Goal: Transaction & Acquisition: Obtain resource

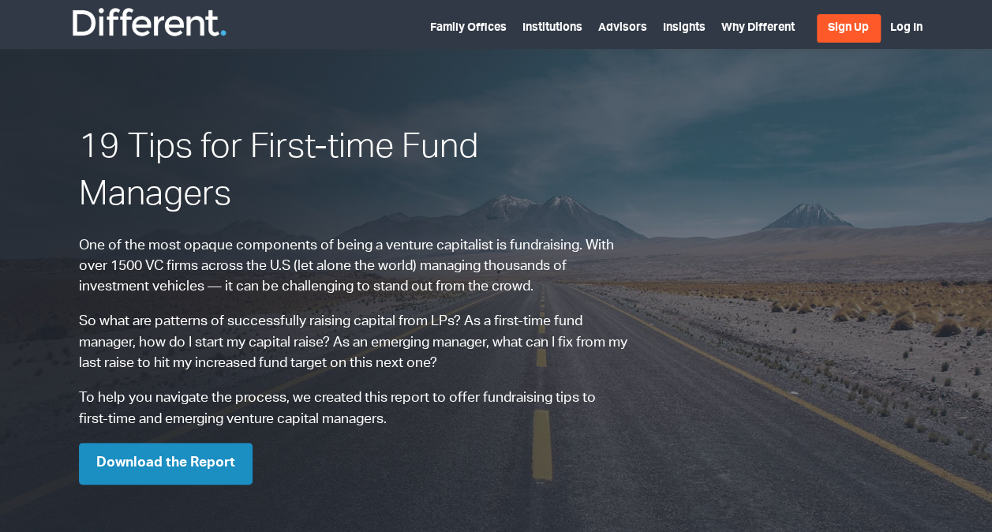
click at [196, 448] on link "Download the Report" at bounding box center [166, 464] width 174 height 42
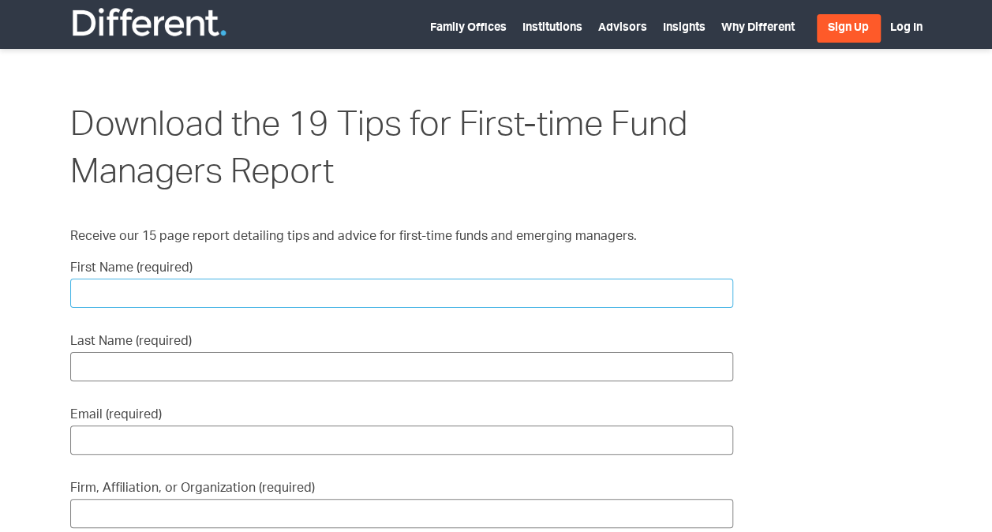
click at [260, 300] on input "First Name (required)" at bounding box center [401, 292] width 663 height 29
type input "Abdalghany"
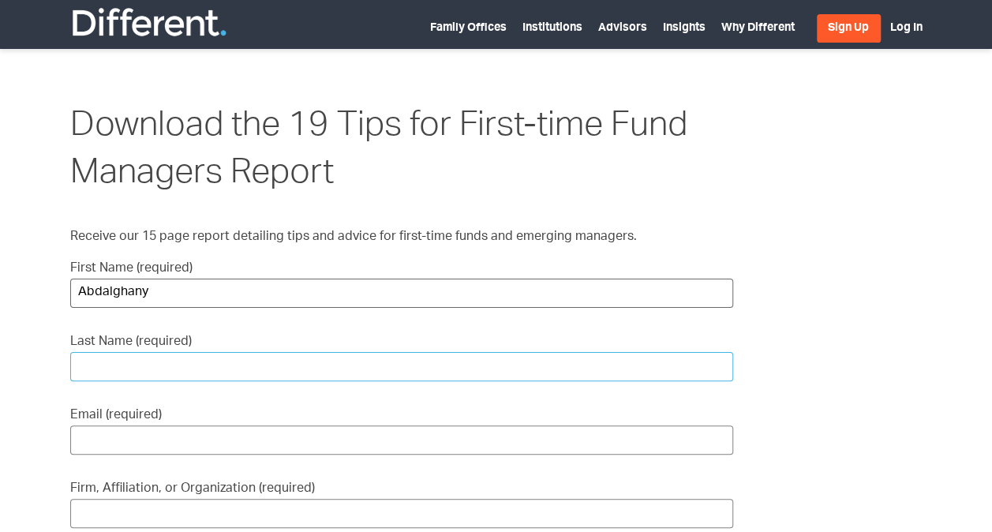
type input "[PERSON_NAME]"
type input "[EMAIL_ADDRESS][DOMAIN_NAME]"
type input "[DOMAIN_NAME]"
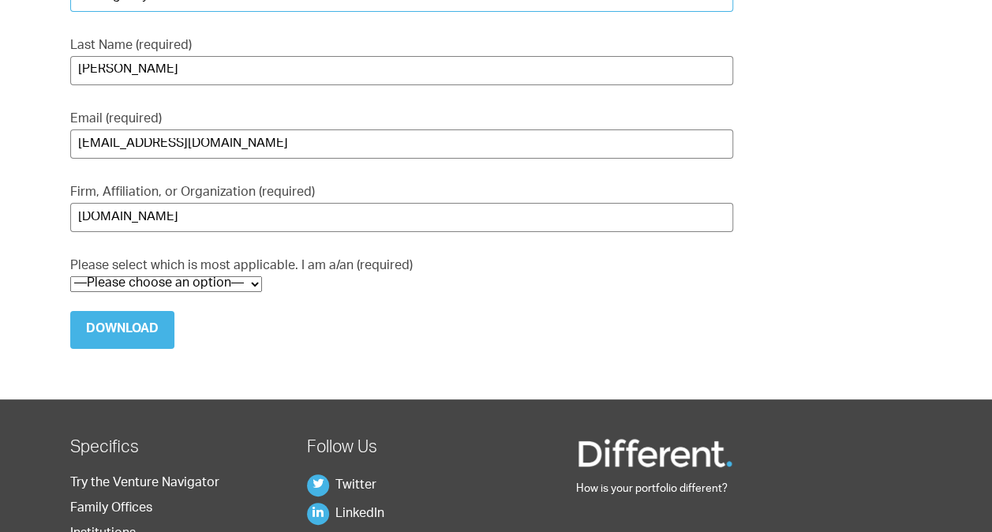
scroll to position [316, 0]
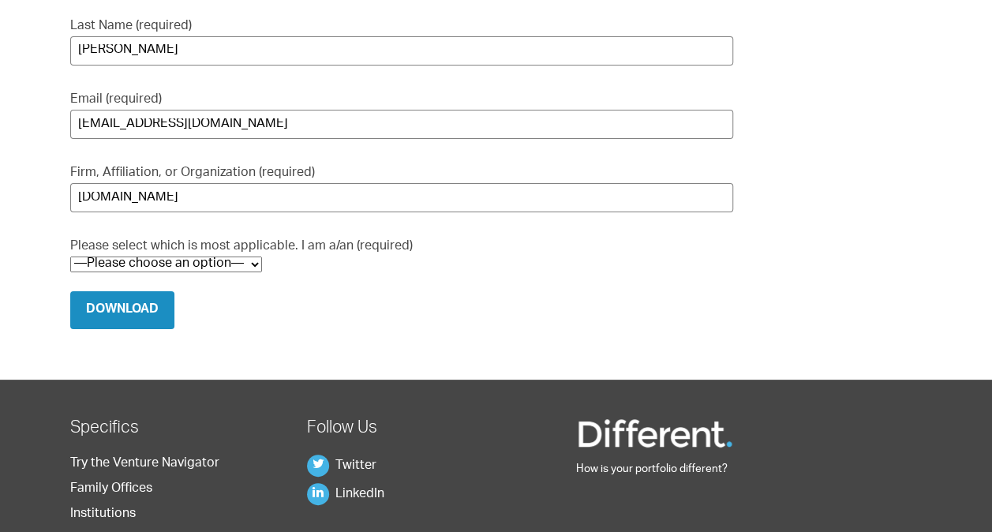
click at [153, 302] on input "Download" at bounding box center [122, 310] width 104 height 38
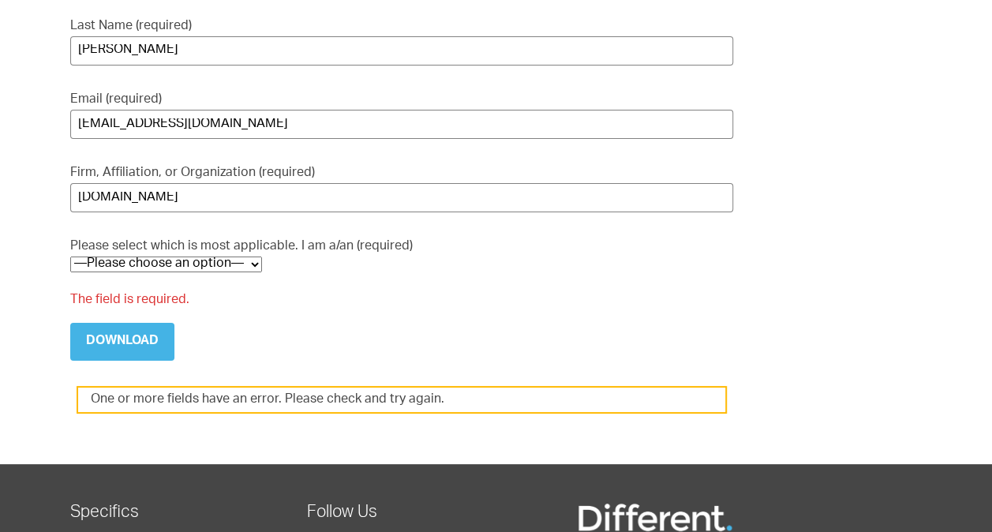
click at [164, 268] on select "—Please choose an option— VC / Fund Manager Prospective VC CVC / Corporate Inno…" at bounding box center [166, 264] width 192 height 16
select select "VC / Fund Manager"
click at [70, 256] on select "—Please choose an option— VC / Fund Manager Prospective VC CVC / Corporate Inno…" at bounding box center [166, 264] width 192 height 16
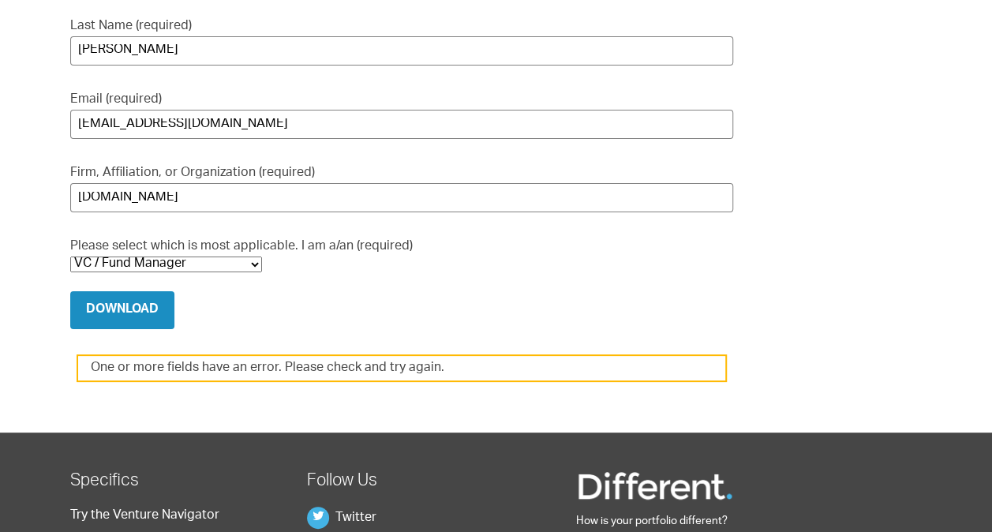
click at [130, 310] on input "Download" at bounding box center [122, 310] width 104 height 38
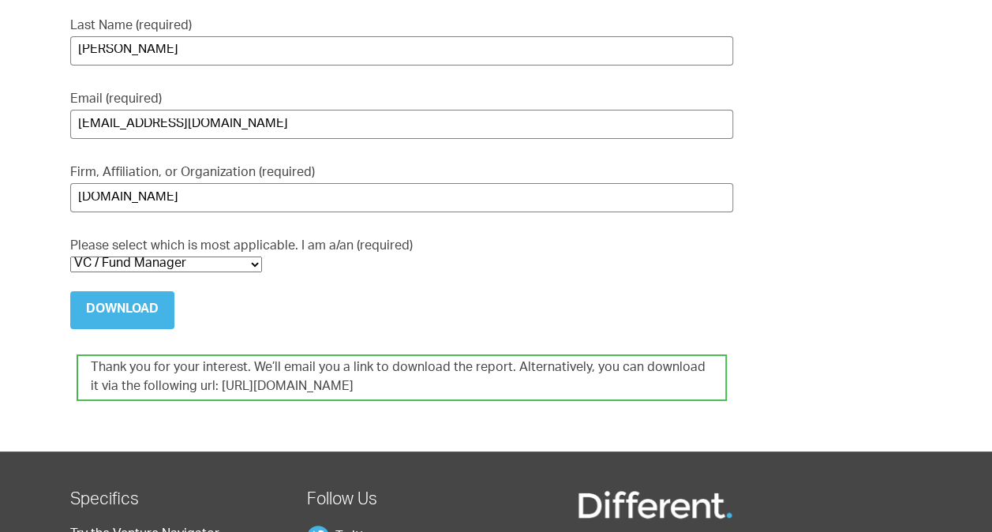
drag, startPoint x: 454, startPoint y: 383, endPoint x: 205, endPoint y: 396, distance: 249.6
click at [205, 396] on div "Thank you for your interest. We’ll email you a link to download the report. Alt…" at bounding box center [402, 377] width 650 height 46
copy div "[URL][DOMAIN_NAME]"
